Goal: Navigation & Orientation: Find specific page/section

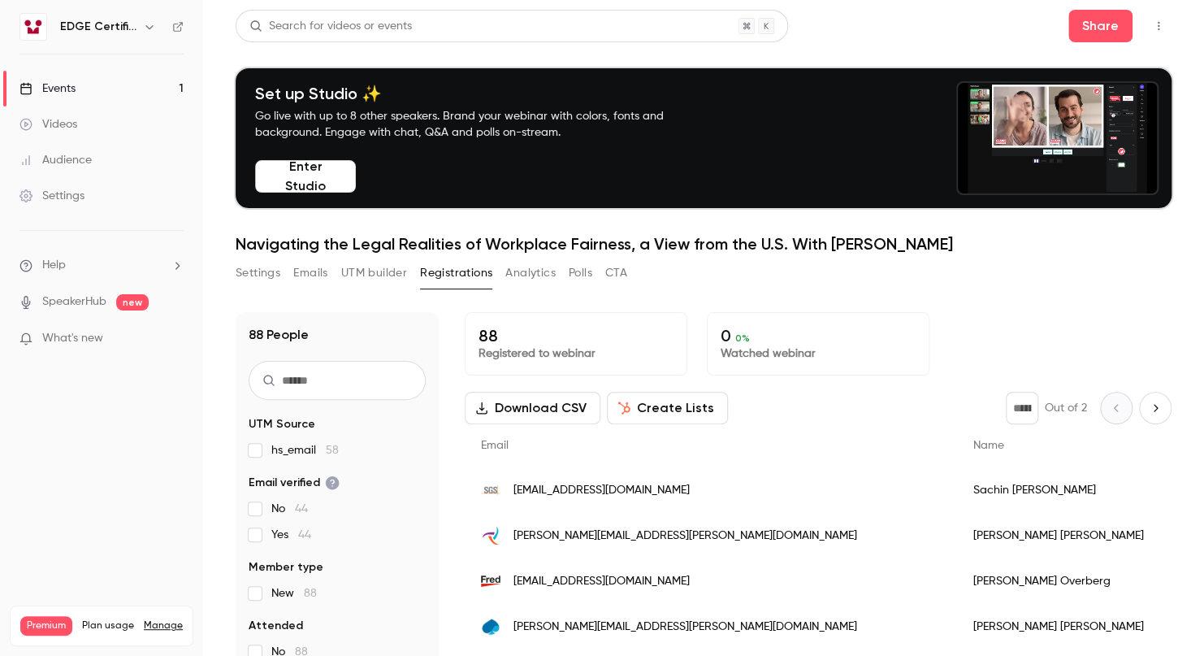
scroll to position [1948, 0]
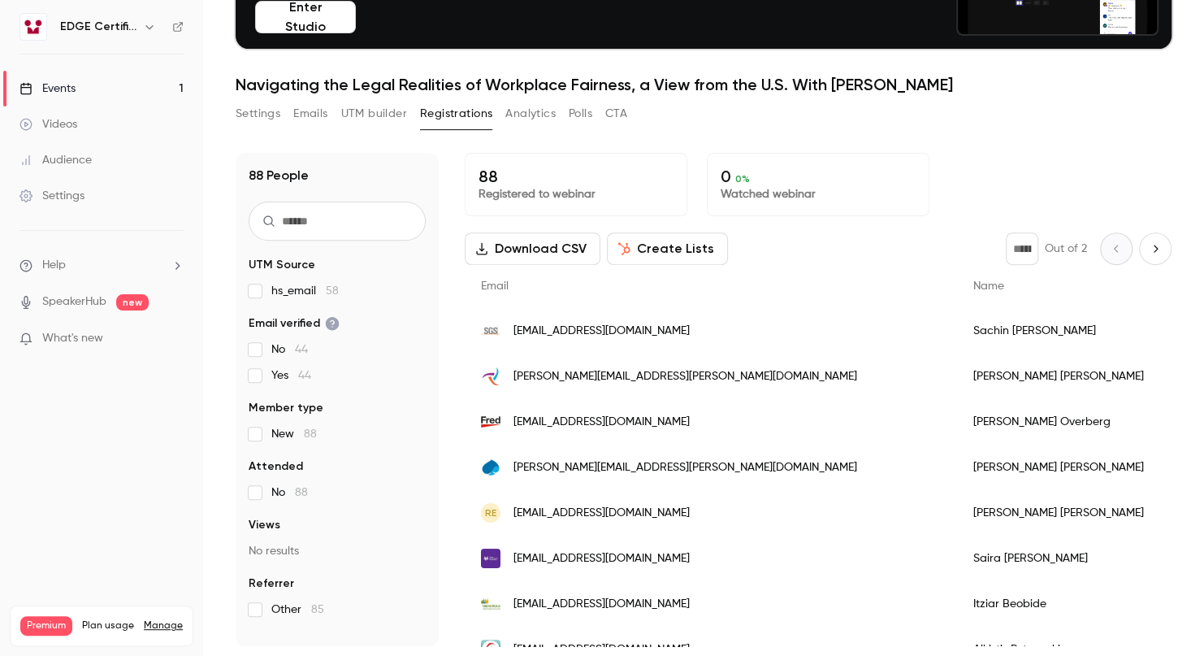
click at [537, 114] on button "Analytics" at bounding box center [530, 114] width 50 height 26
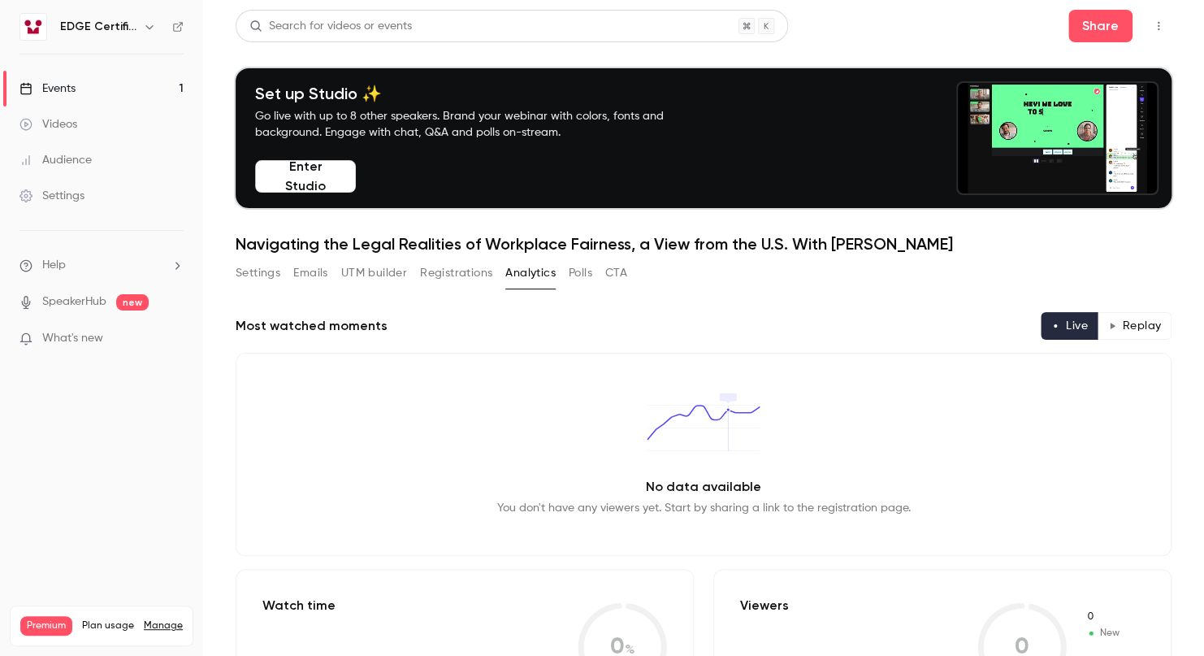
click at [273, 276] on button "Settings" at bounding box center [258, 273] width 45 height 26
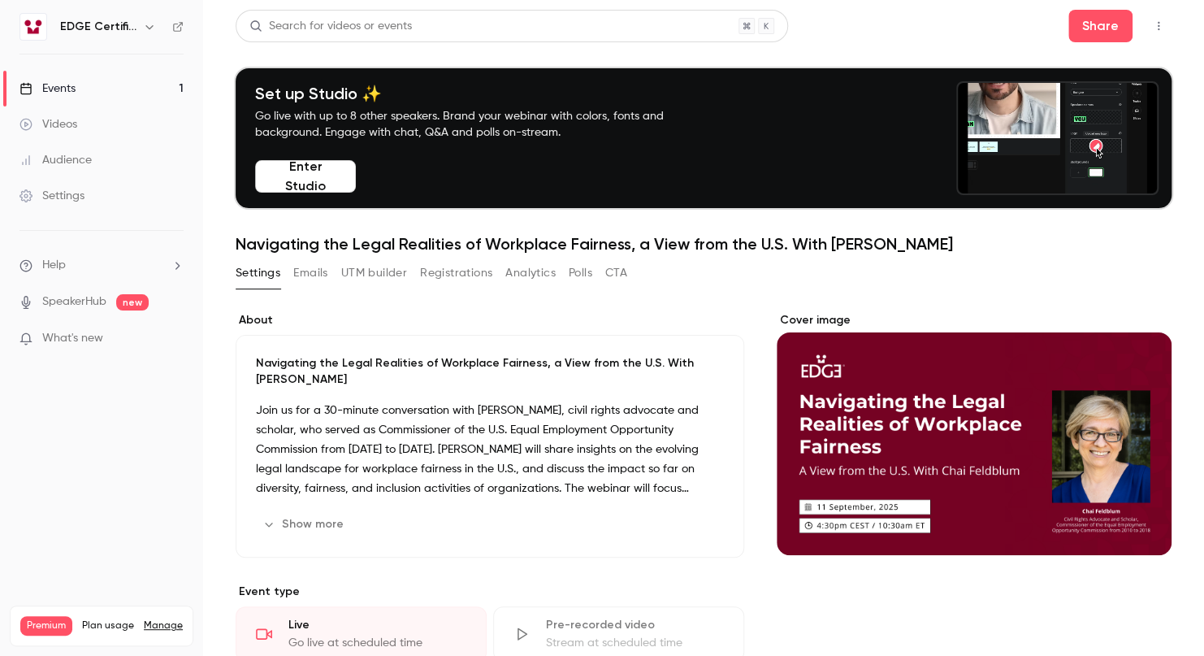
click at [130, 83] on link "Events 1" at bounding box center [101, 89] width 203 height 36
